Goal: Information Seeking & Learning: Learn about a topic

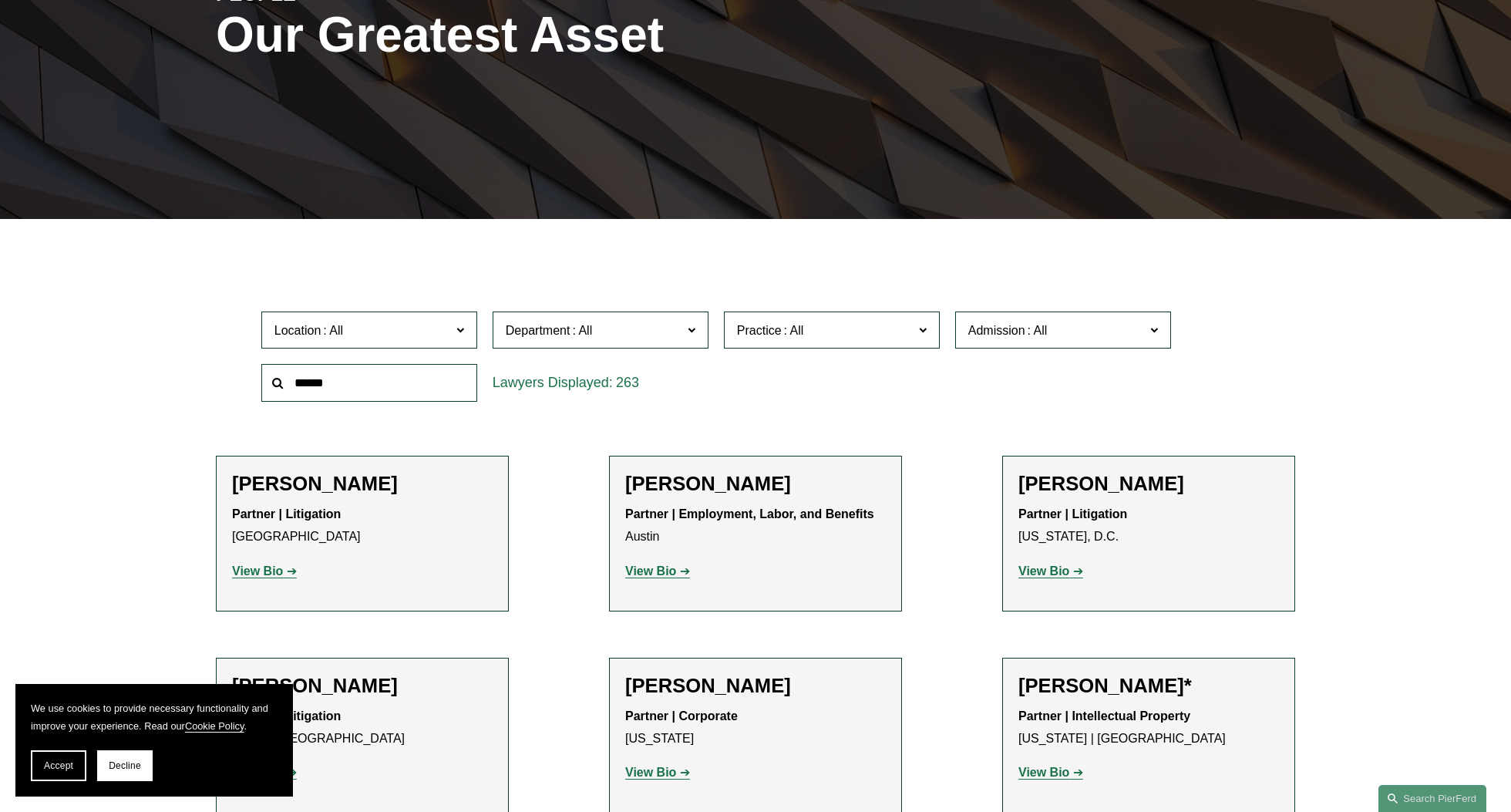
scroll to position [246, 0]
click at [399, 383] on input "text" at bounding box center [369, 382] width 216 height 37
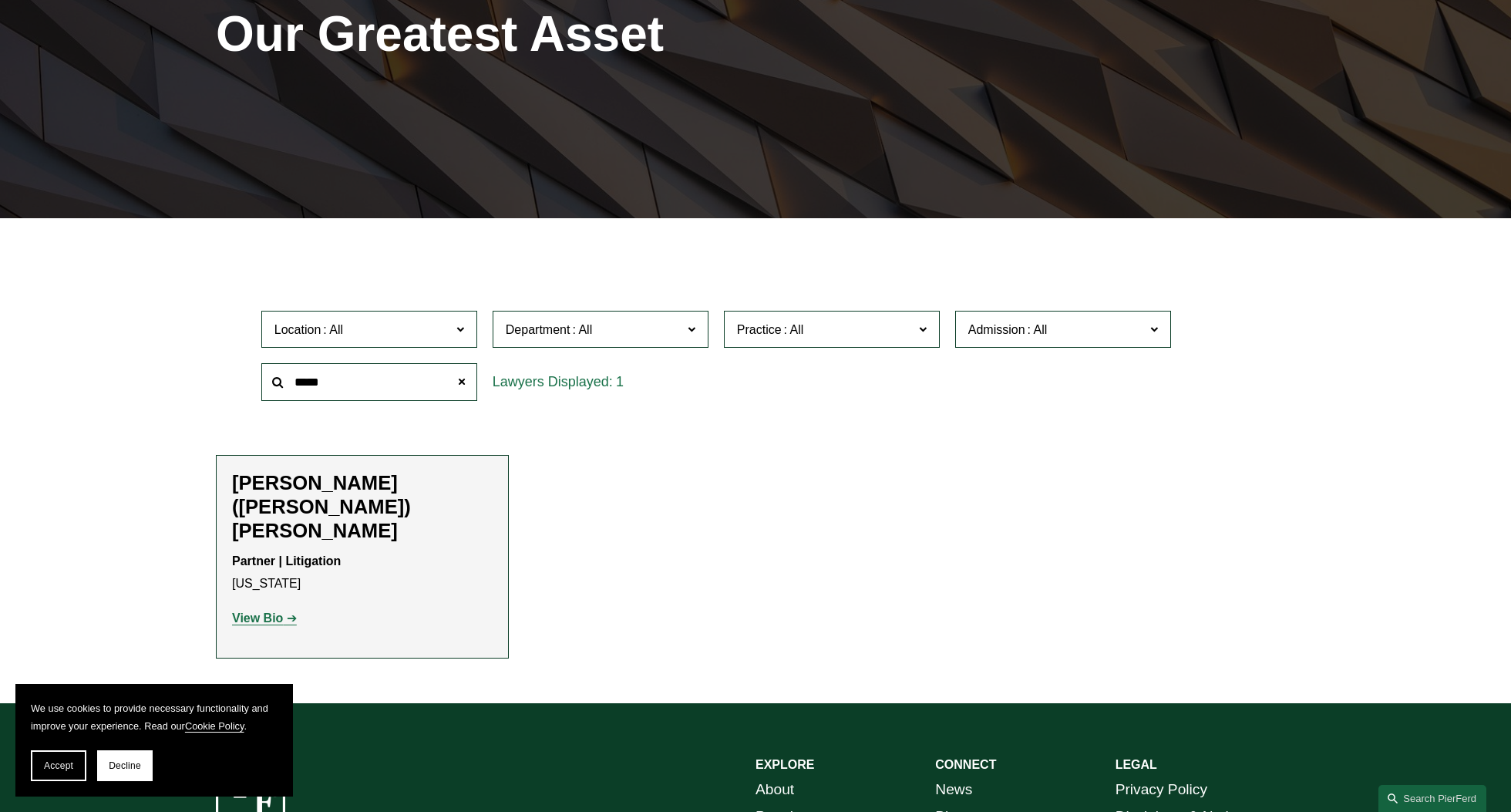
type input "*****"
click at [272, 611] on strong "View Bio" at bounding box center [258, 618] width 51 height 13
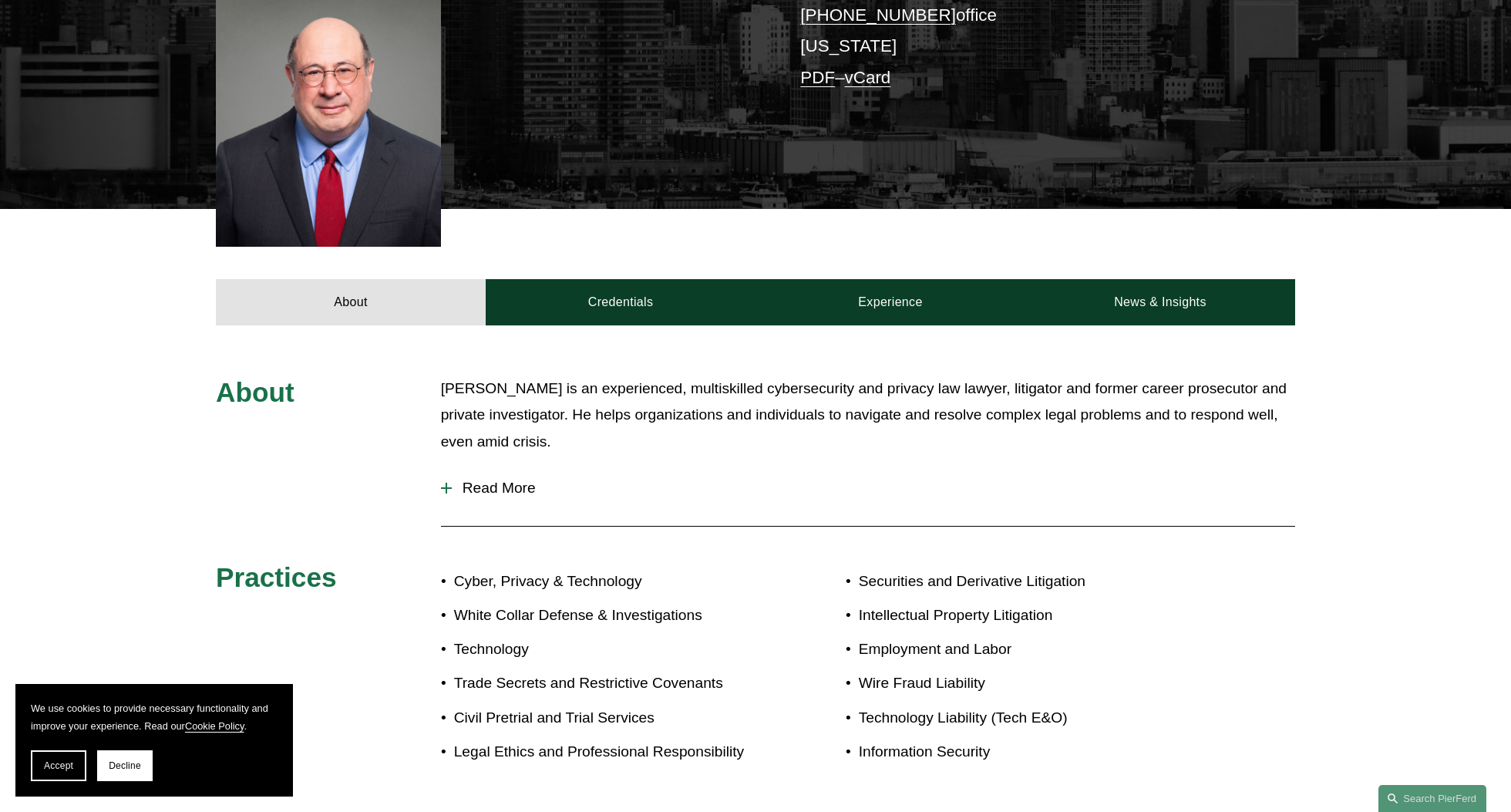
scroll to position [510, 0]
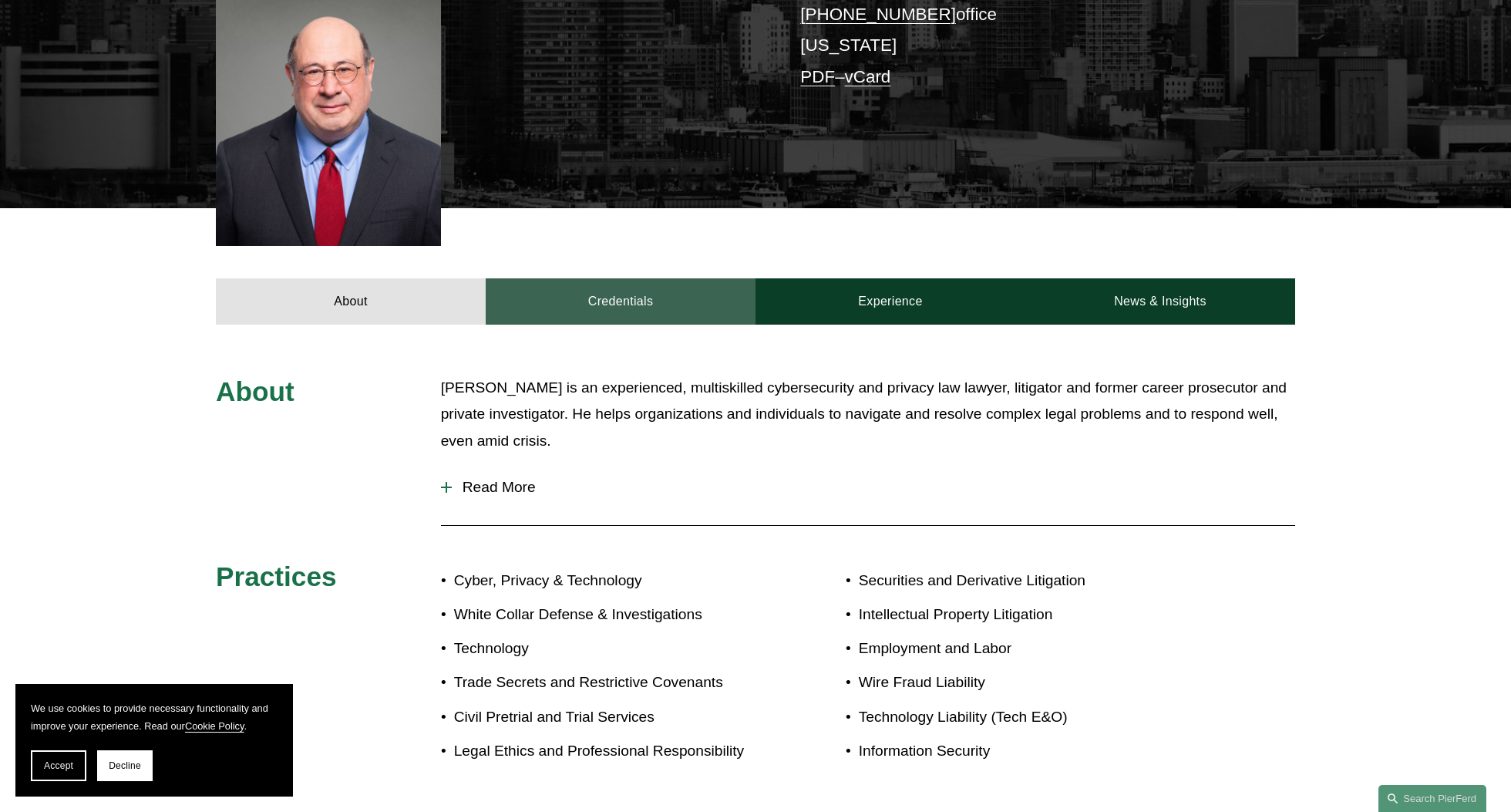
click at [639, 278] on link "Credentials" at bounding box center [620, 301] width 270 height 47
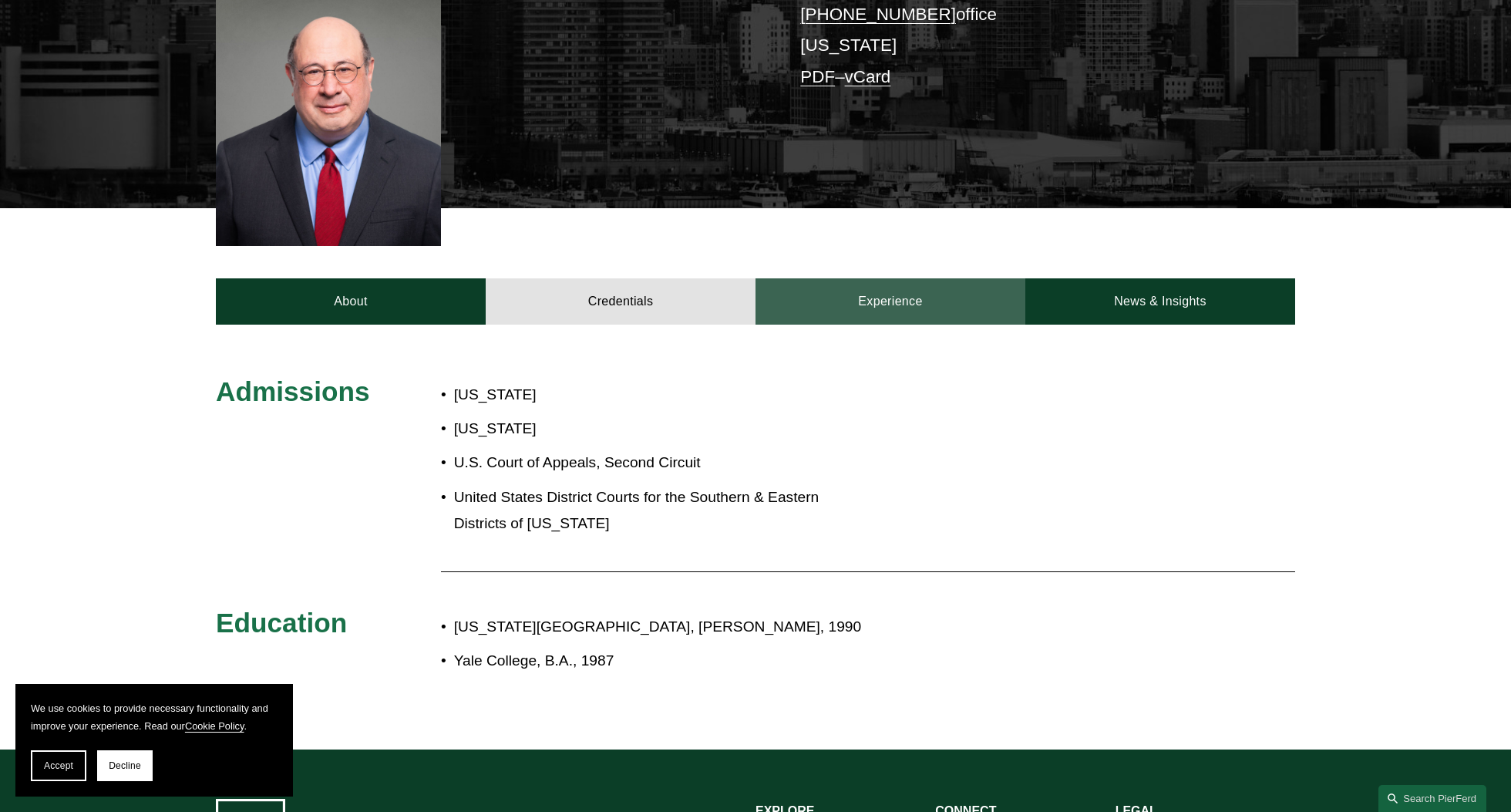
click at [880, 278] on link "Experience" at bounding box center [890, 301] width 270 height 47
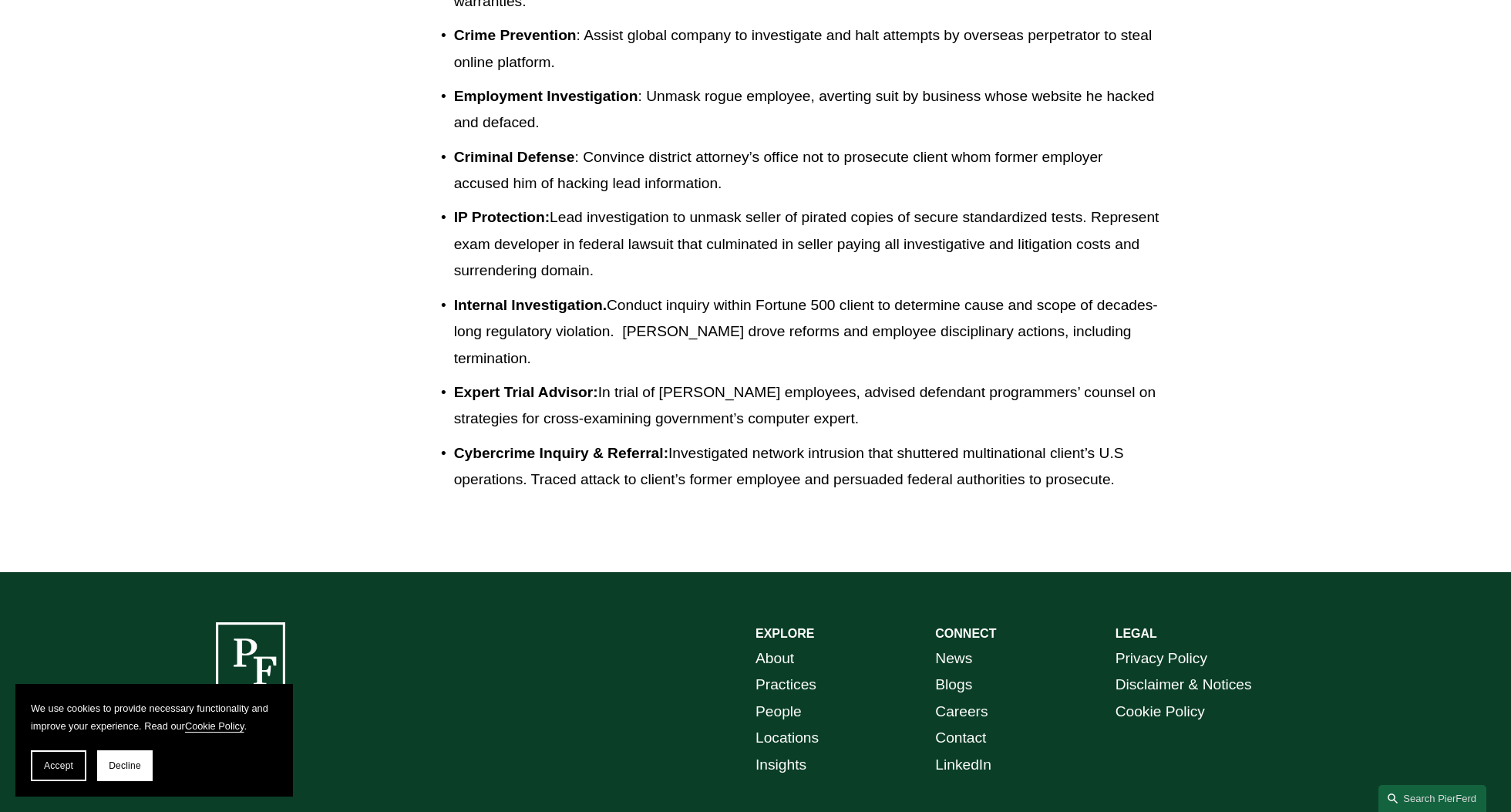
scroll to position [1561, 0]
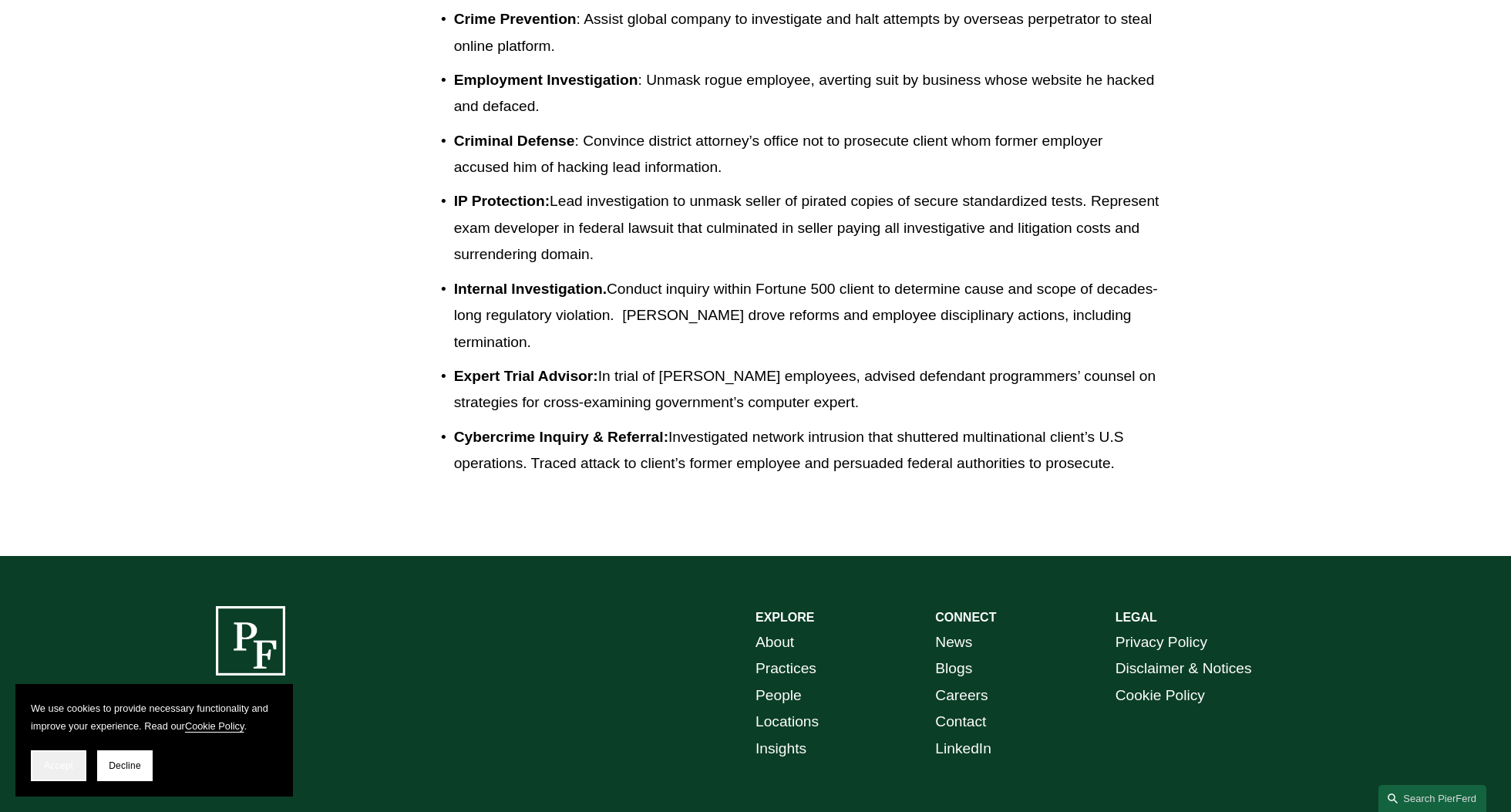
click at [49, 771] on button "Accept" at bounding box center [58, 765] width 55 height 31
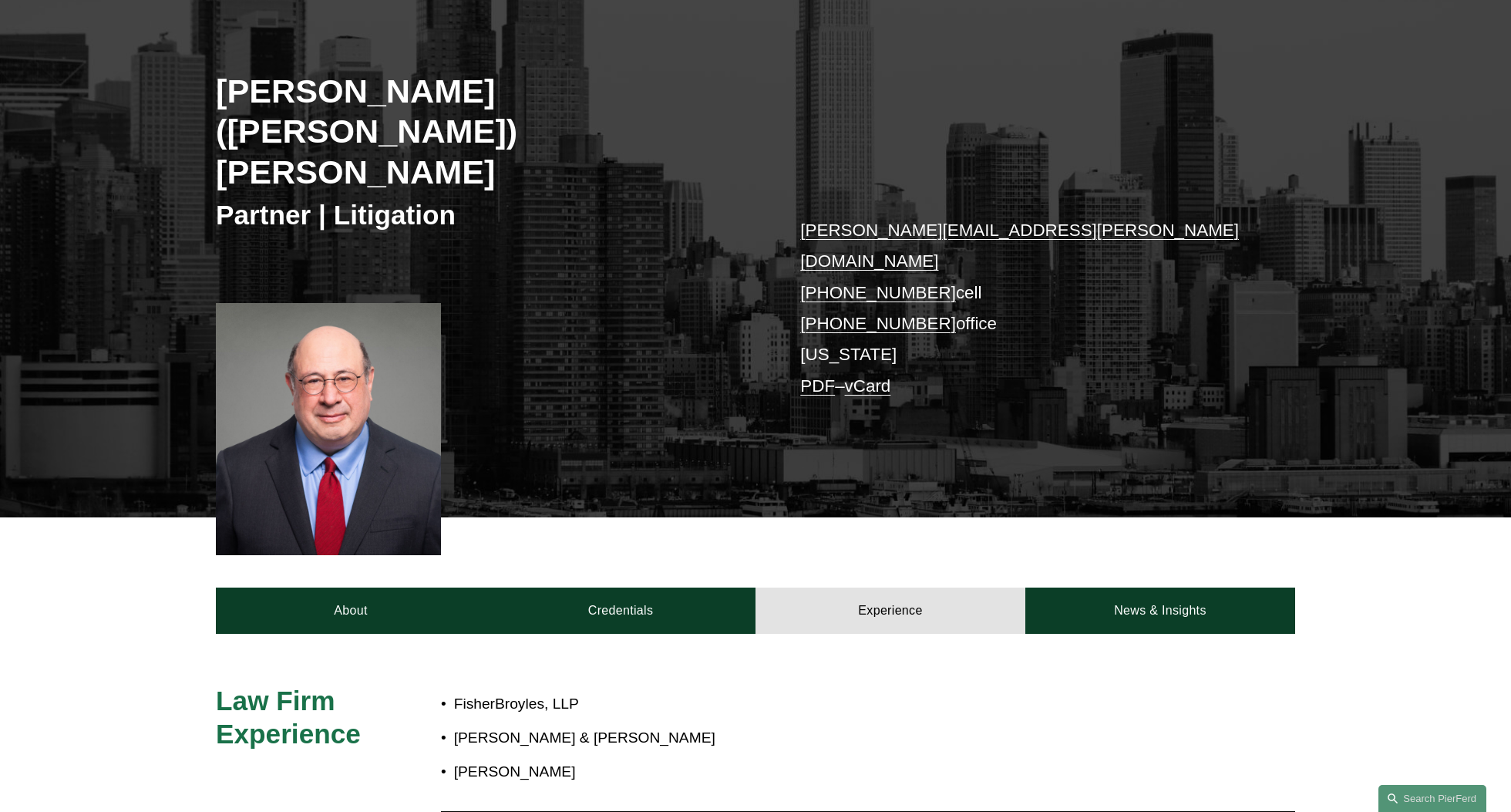
scroll to position [196, 0]
